Goal: Task Accomplishment & Management: Manage account settings

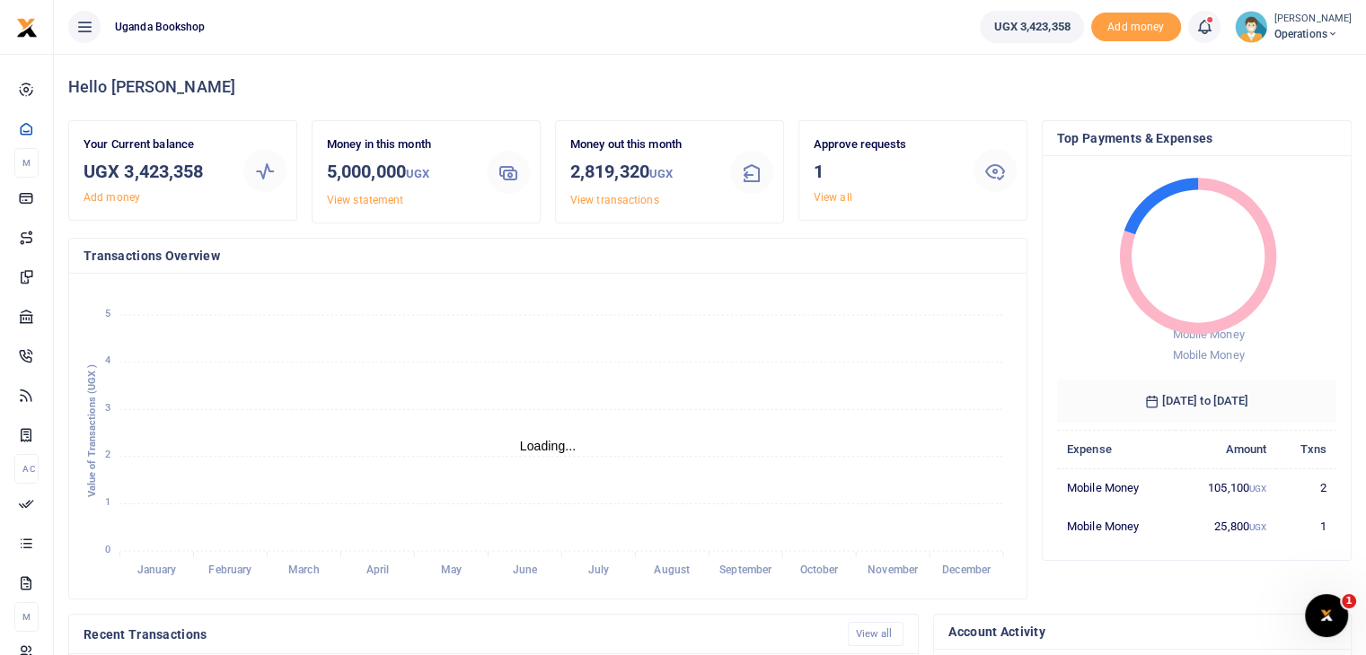
scroll to position [14, 14]
click at [845, 196] on link "View all" at bounding box center [832, 197] width 39 height 13
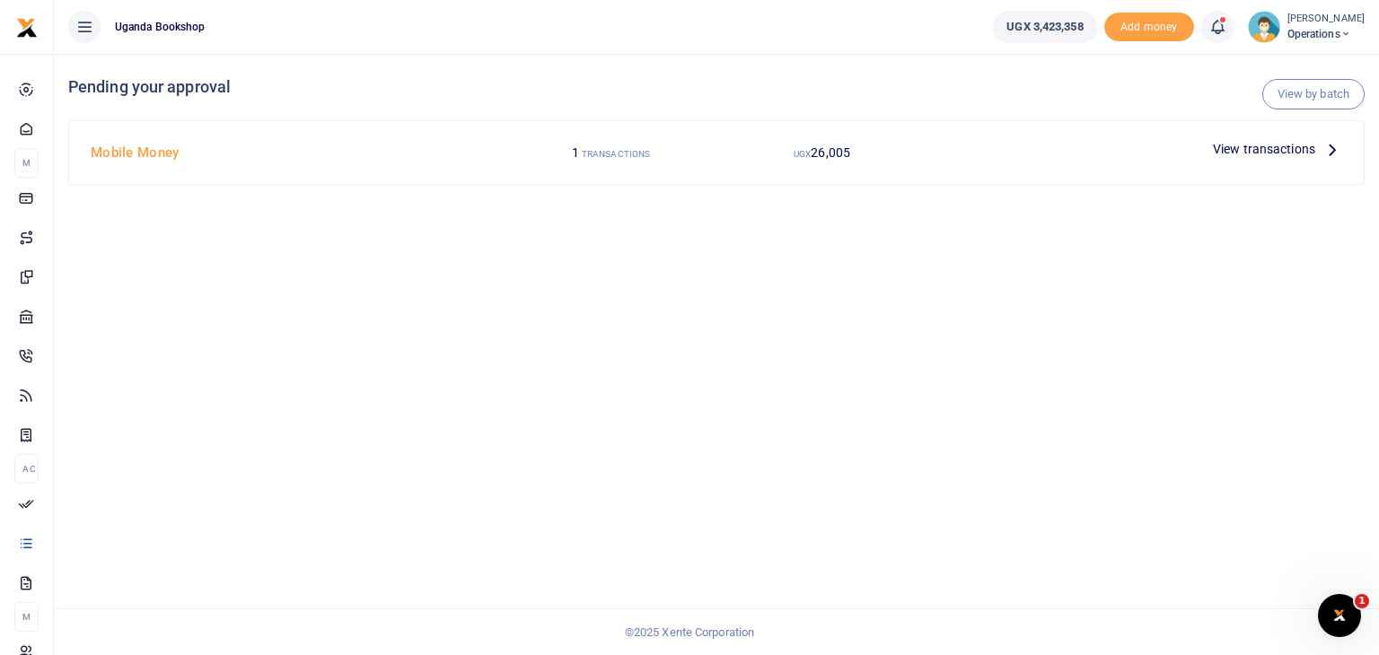
click at [1263, 145] on span "View transactions" at bounding box center [1264, 149] width 102 height 20
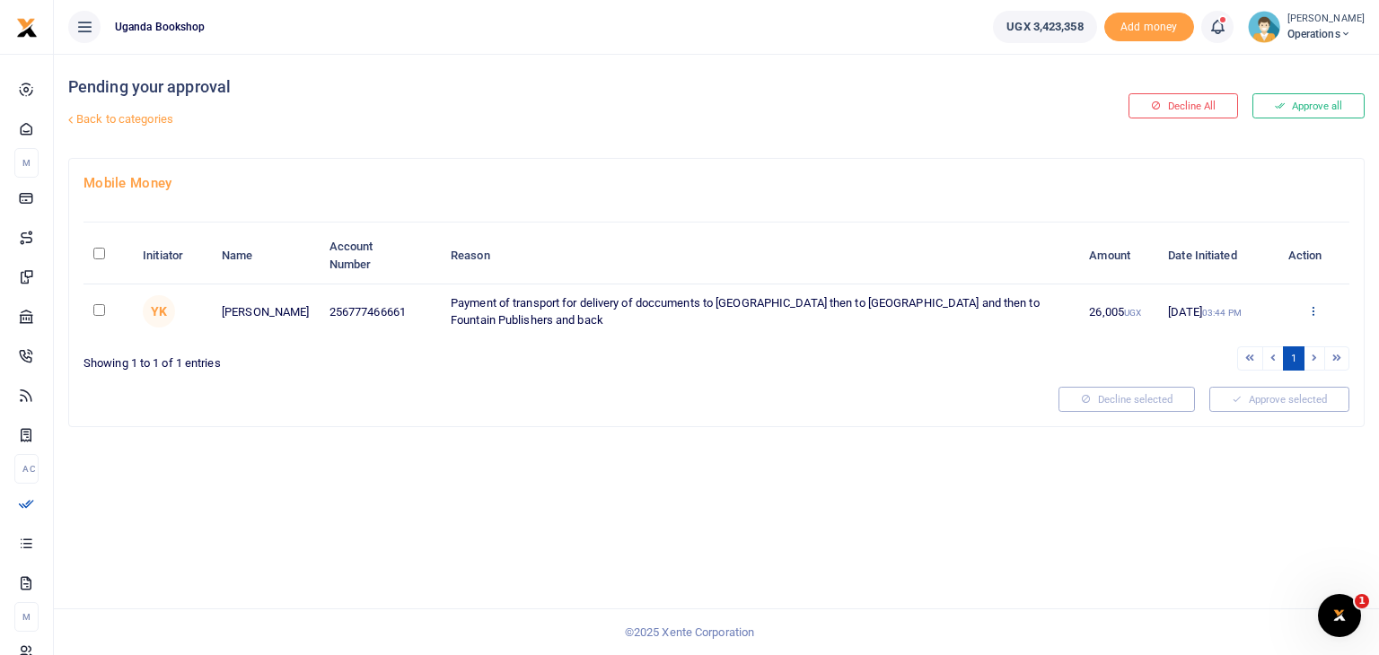
click at [1308, 312] on icon at bounding box center [1313, 310] width 12 height 13
click at [1202, 346] on icon at bounding box center [1197, 338] width 12 height 13
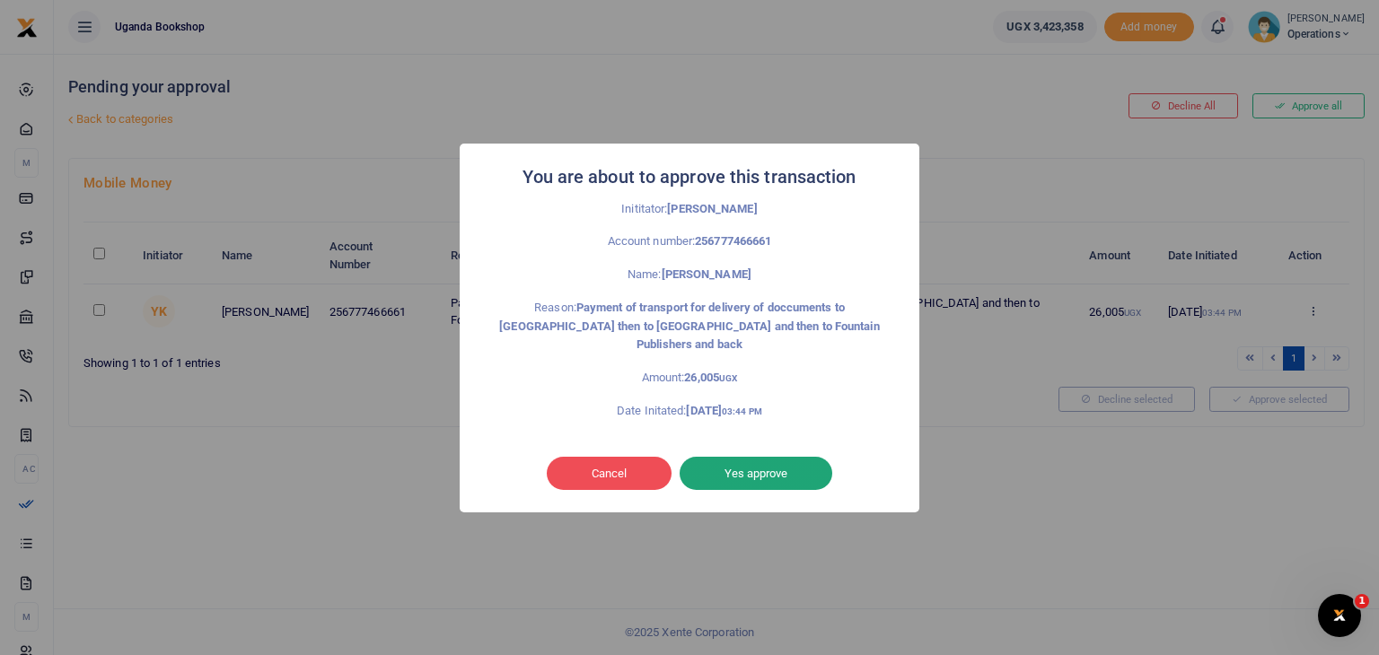
click at [780, 476] on button "Yes approve" at bounding box center [756, 474] width 153 height 34
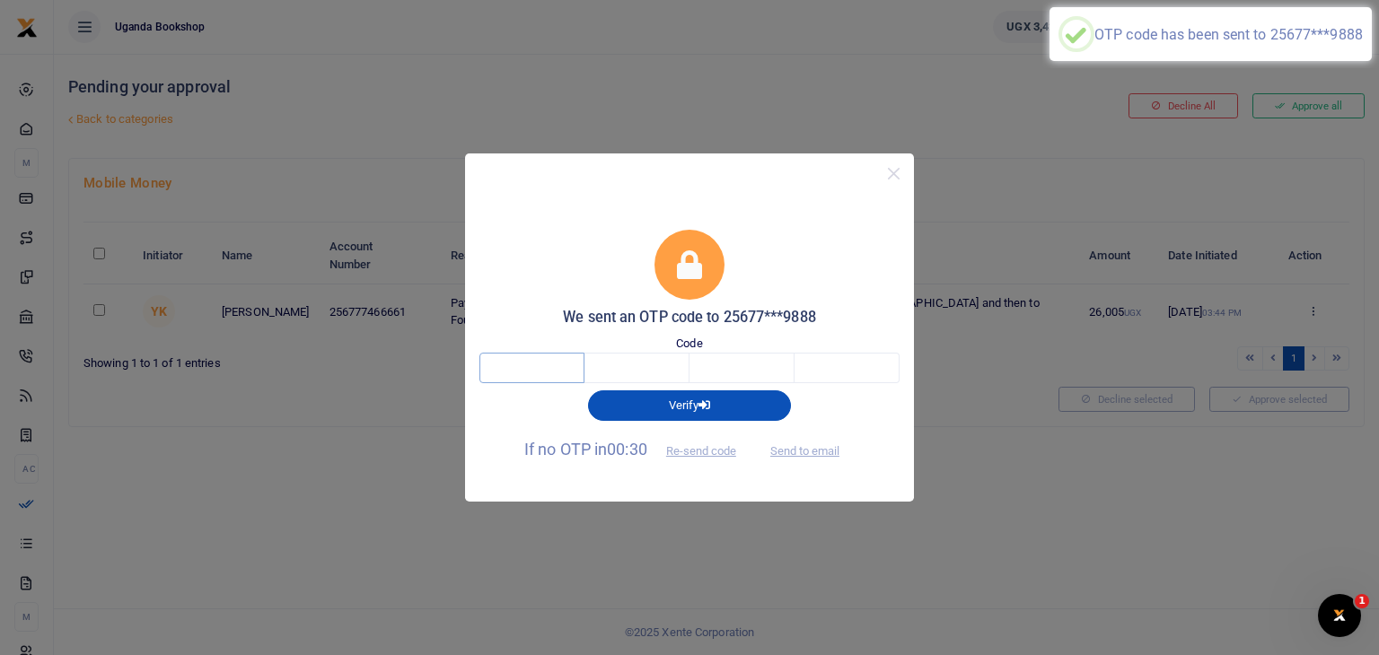
click at [554, 376] on input "text" at bounding box center [531, 368] width 105 height 31
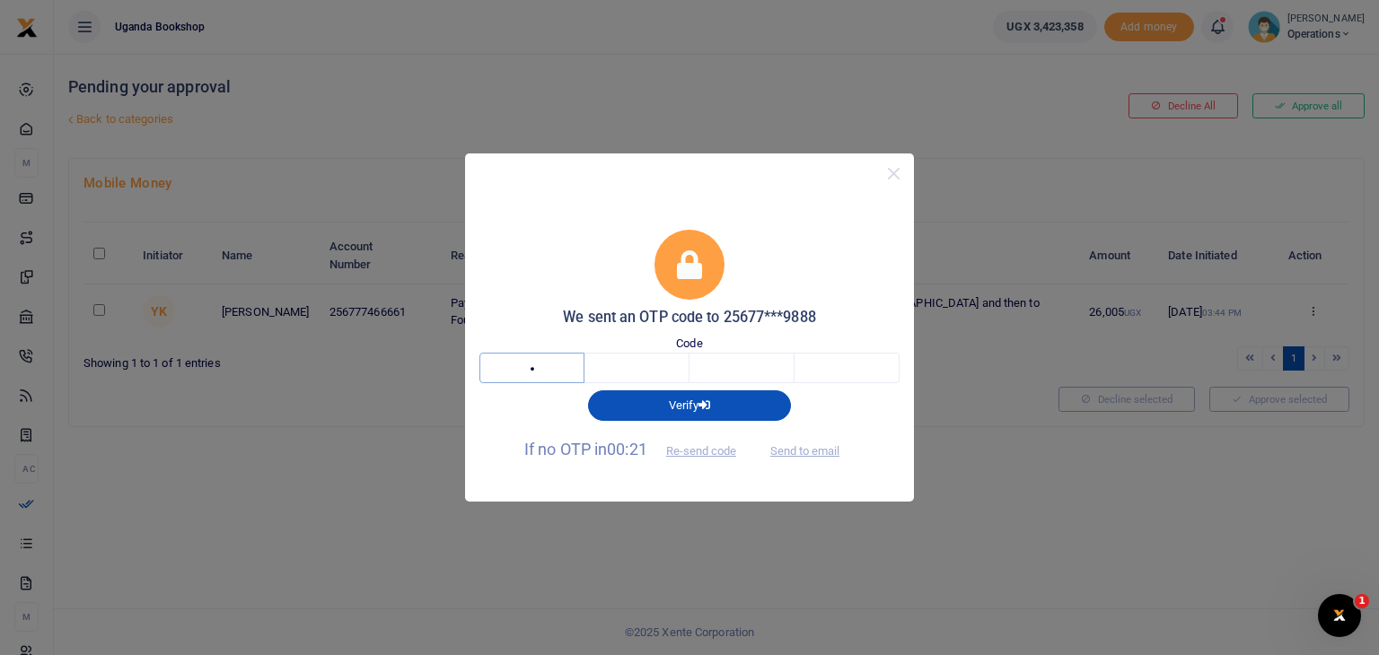
type input "2"
type input "7"
type input "0"
type input "8"
